Goal: Navigation & Orientation: Find specific page/section

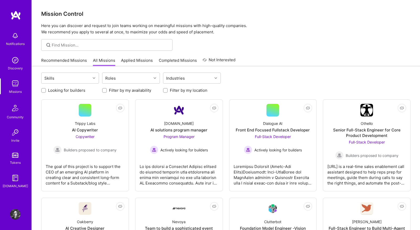
click at [11, 61] on img at bounding box center [15, 60] width 10 height 10
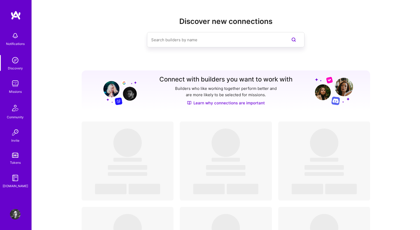
click at [161, 41] on input at bounding box center [215, 39] width 128 height 13
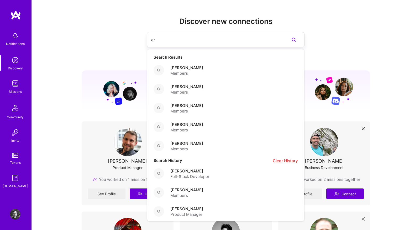
type input "e"
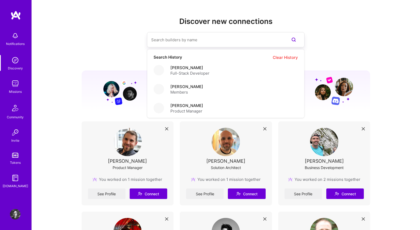
click at [124, 35] on div "Search History Clear History [PERSON_NAME] Full-Stack Developer [PERSON_NAME] M…" at bounding box center [226, 39] width 289 height 15
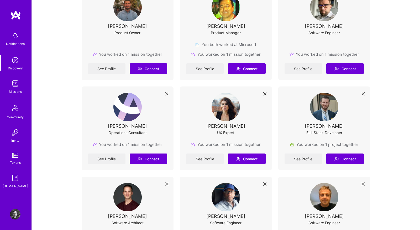
scroll to position [406, 0]
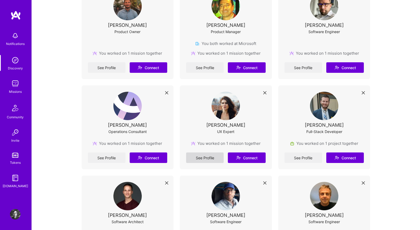
click at [213, 155] on link "See Profile" at bounding box center [205, 157] width 38 height 10
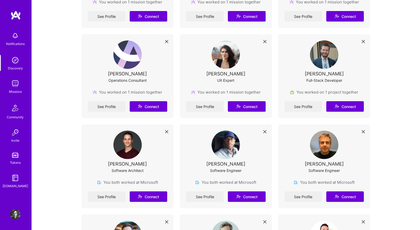
scroll to position [484, 0]
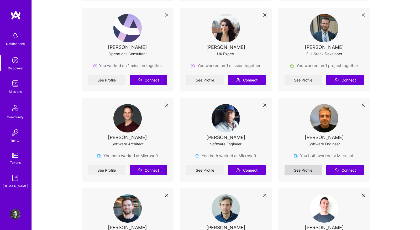
click at [314, 169] on link "See Profile" at bounding box center [304, 170] width 38 height 10
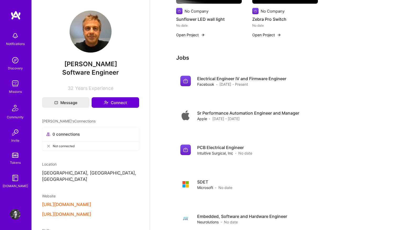
scroll to position [243, 0]
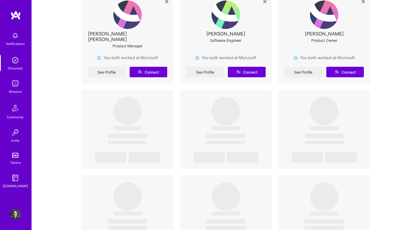
scroll to position [948, 0]
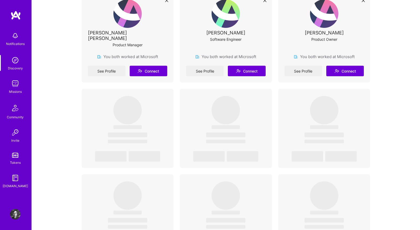
click at [22, 89] on div "Missions" at bounding box center [15, 92] width 13 height 6
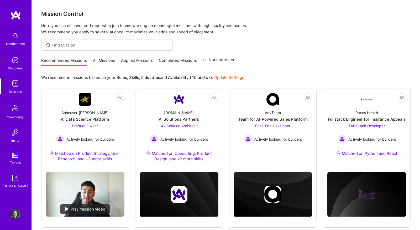
click at [106, 62] on link "All Missions" at bounding box center [104, 61] width 22 height 9
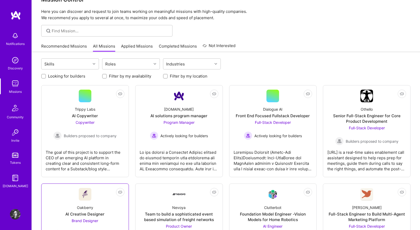
scroll to position [13, 0]
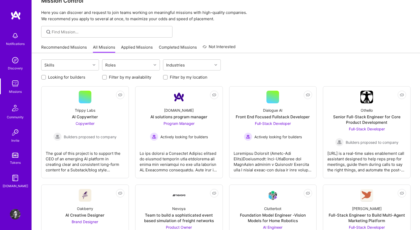
click at [77, 49] on link "Recommended Missions" at bounding box center [64, 48] width 46 height 9
